Goal: Book appointment/travel/reservation

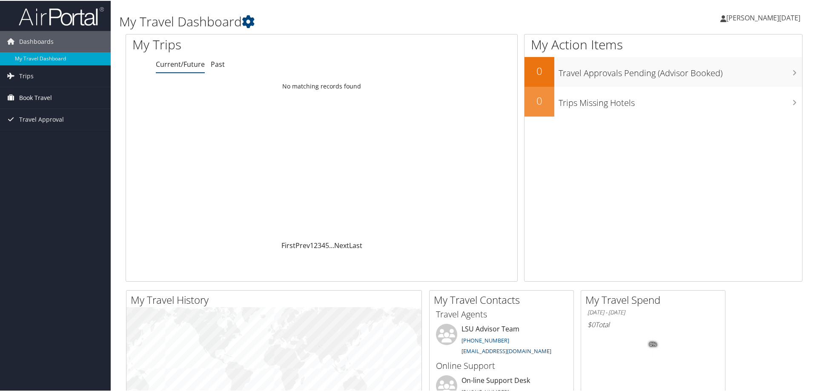
click at [49, 98] on span "Book Travel" at bounding box center [35, 96] width 33 height 21
click at [55, 129] on link "Book/Manage Online Trips" at bounding box center [55, 126] width 111 height 13
